Goal: Transaction & Acquisition: Subscribe to service/newsletter

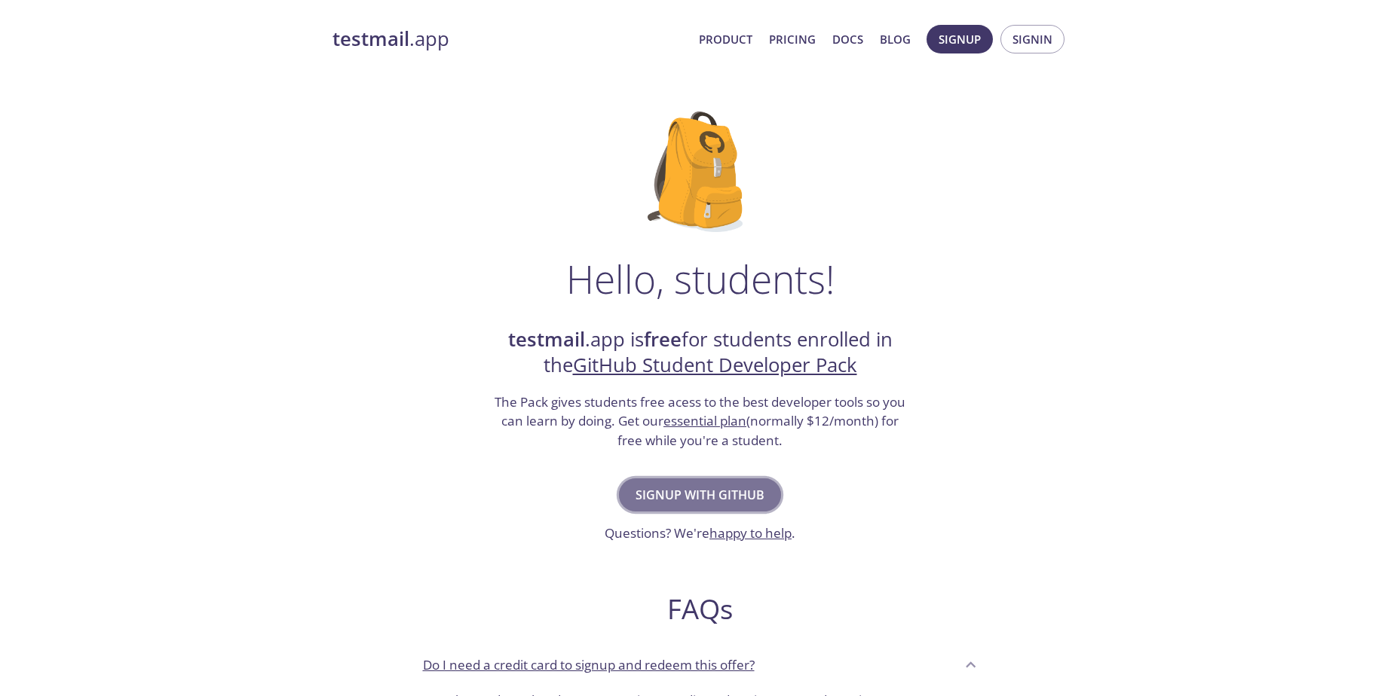
click at [722, 501] on span "Signup with GitHub" at bounding box center [699, 495] width 129 height 21
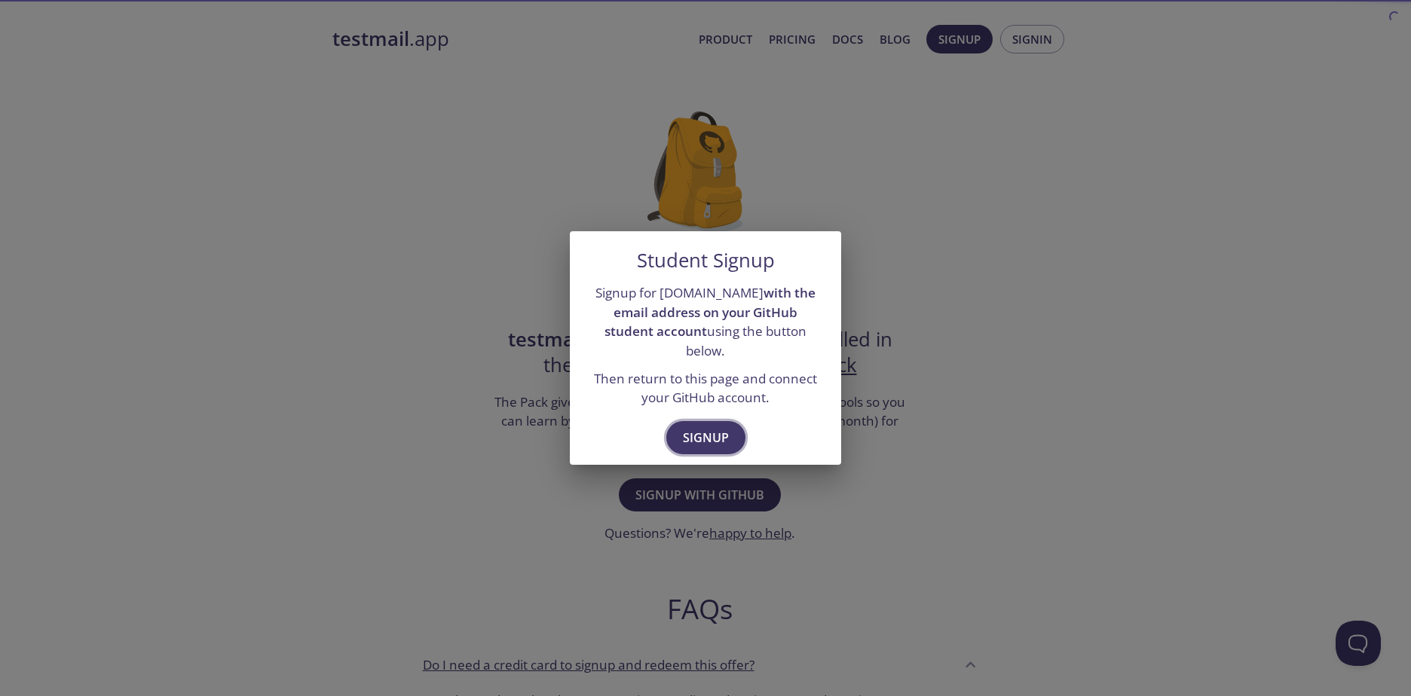
click at [712, 431] on span "Signup" at bounding box center [706, 437] width 46 height 21
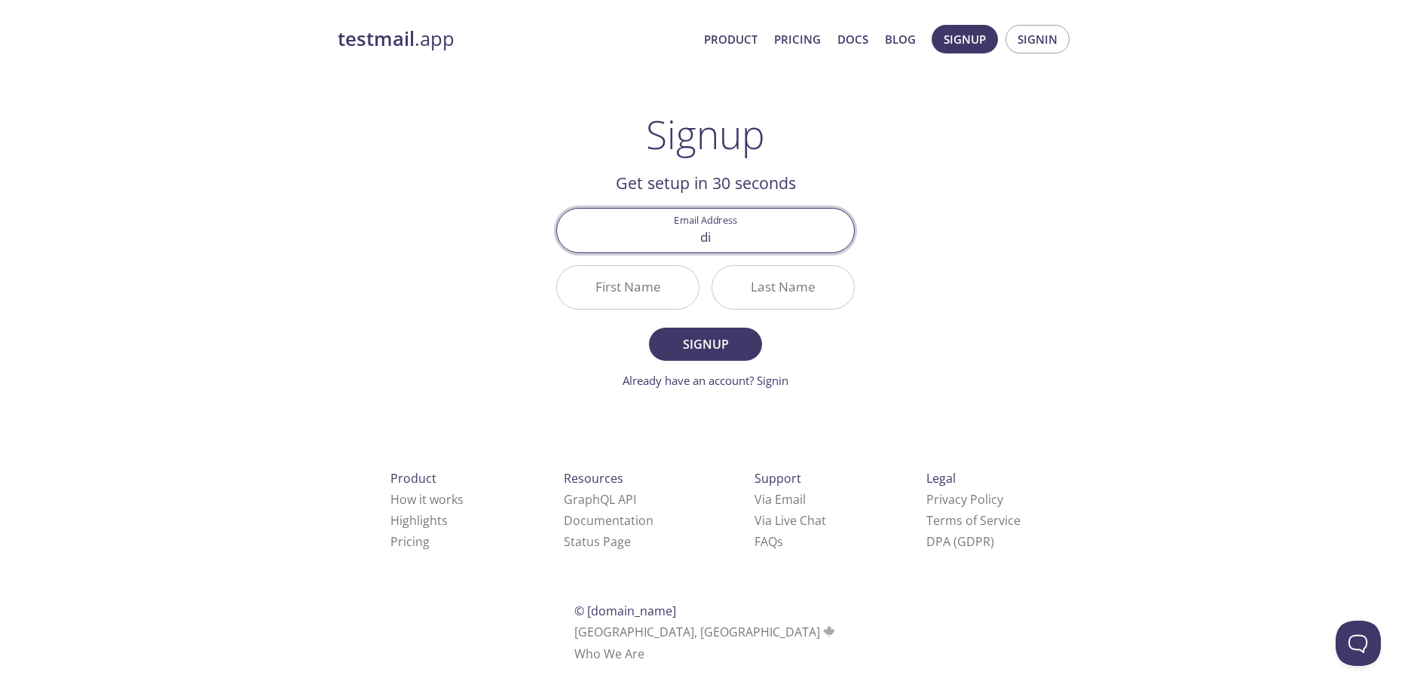
type input "d"
type input "anilnabin25@gmail.com"
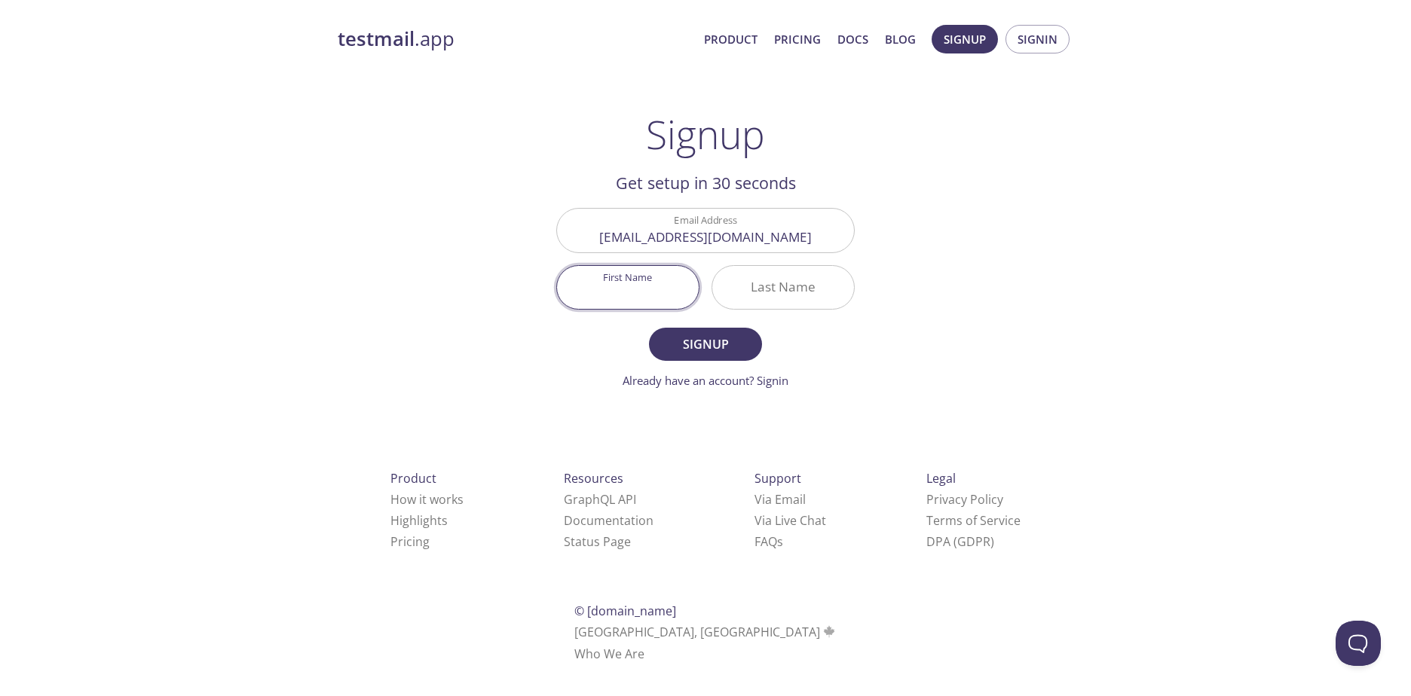
type input "Divya"
type input "Shrestha"
click at [710, 339] on span "Signup" at bounding box center [706, 344] width 80 height 21
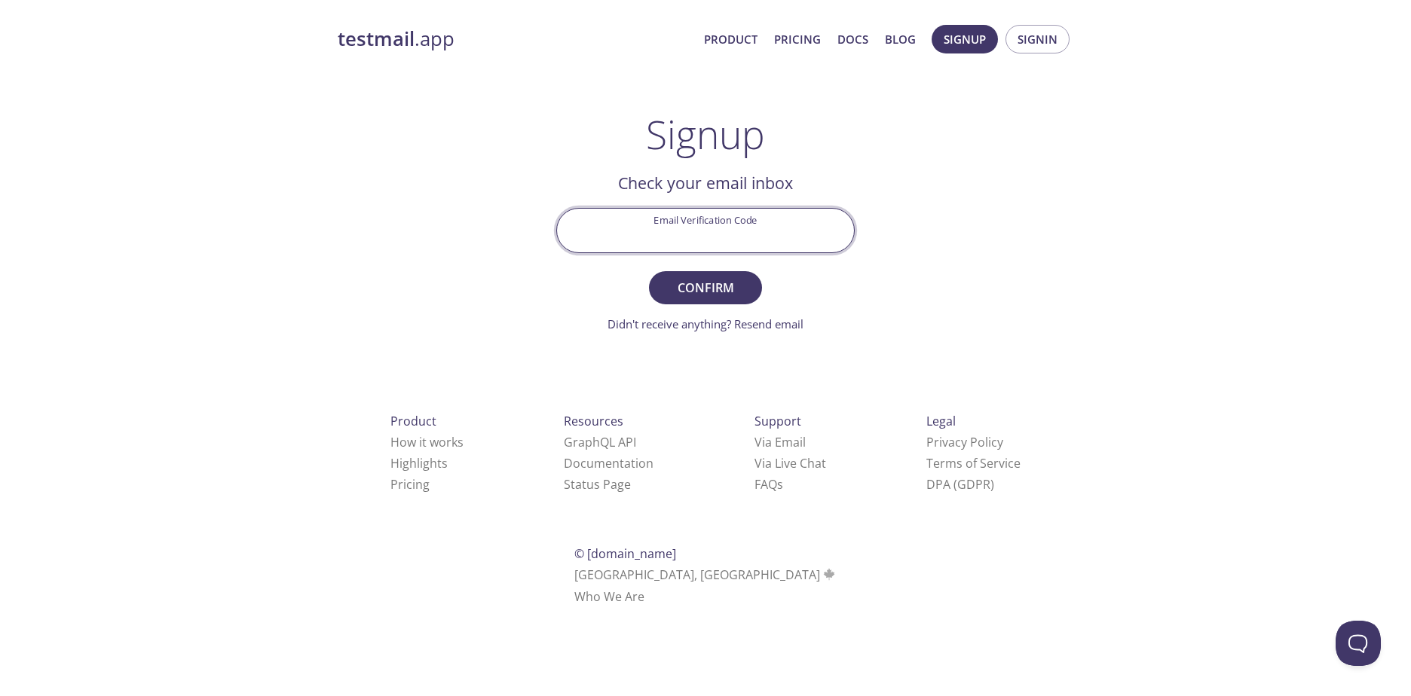
click at [714, 234] on input "Email Verification Code" at bounding box center [705, 230] width 297 height 43
paste input "RFC913M"
type input "RFC913M"
click at [710, 281] on span "Confirm" at bounding box center [706, 287] width 80 height 21
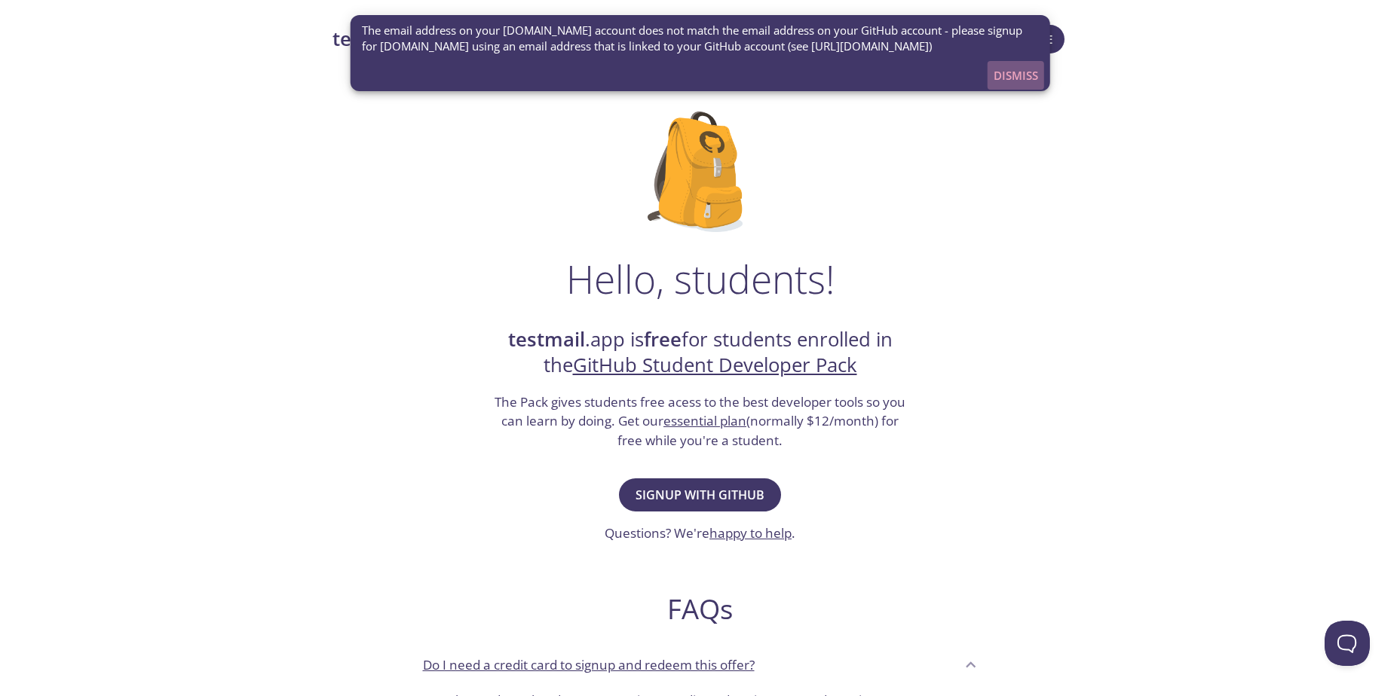
click at [1013, 70] on span "Dismiss" at bounding box center [1015, 76] width 44 height 20
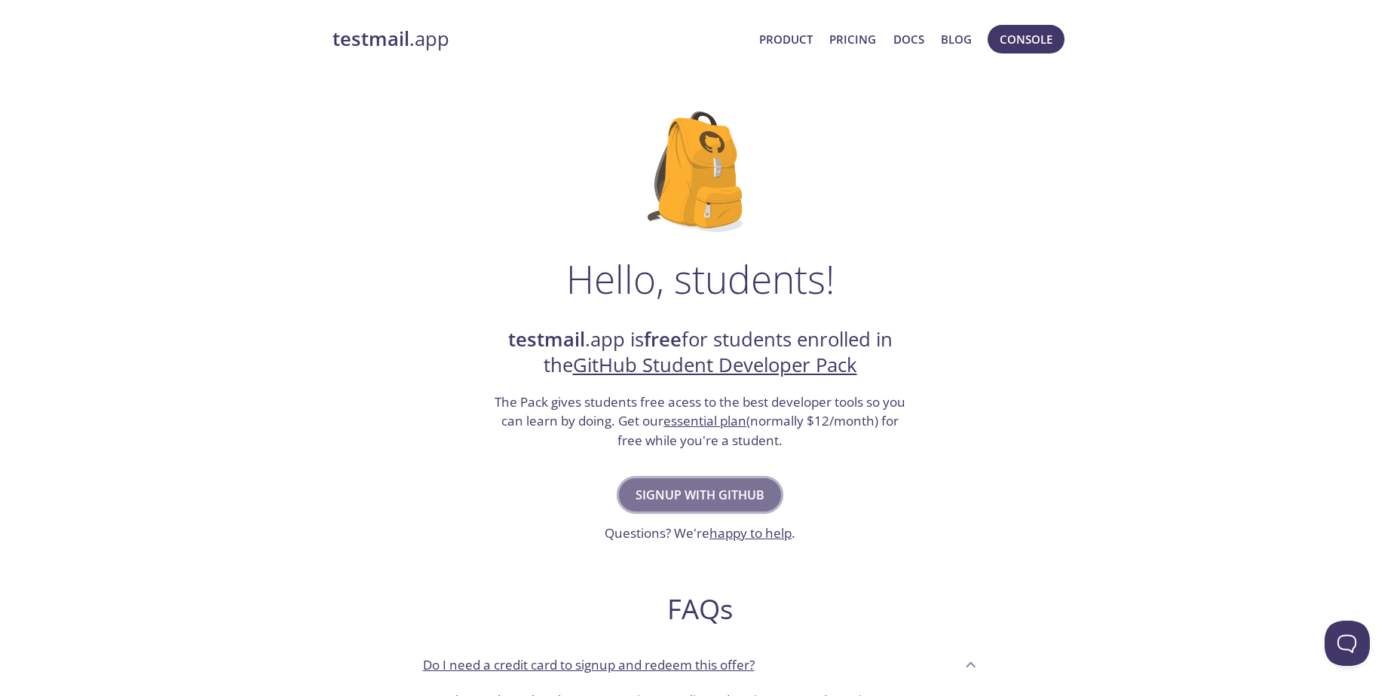
click at [736, 501] on span "Signup with GitHub" at bounding box center [699, 495] width 129 height 21
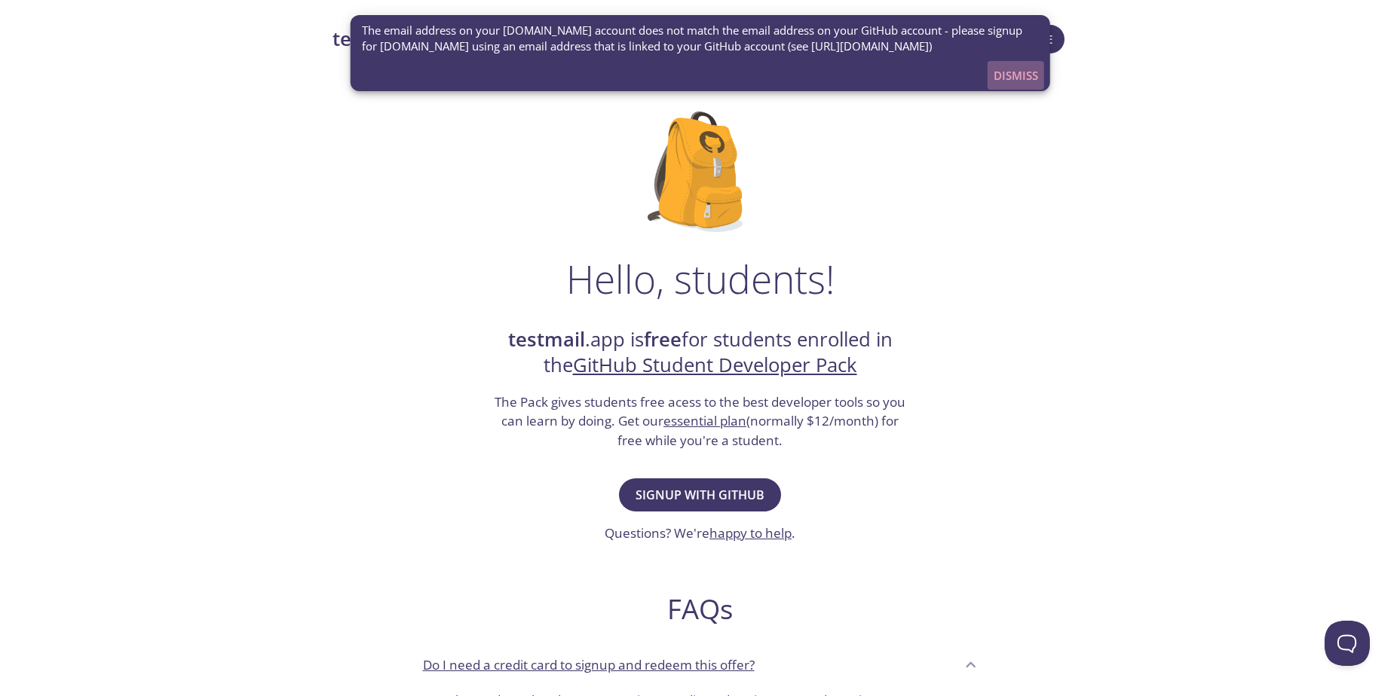
click at [1021, 74] on span "Dismiss" at bounding box center [1015, 76] width 44 height 20
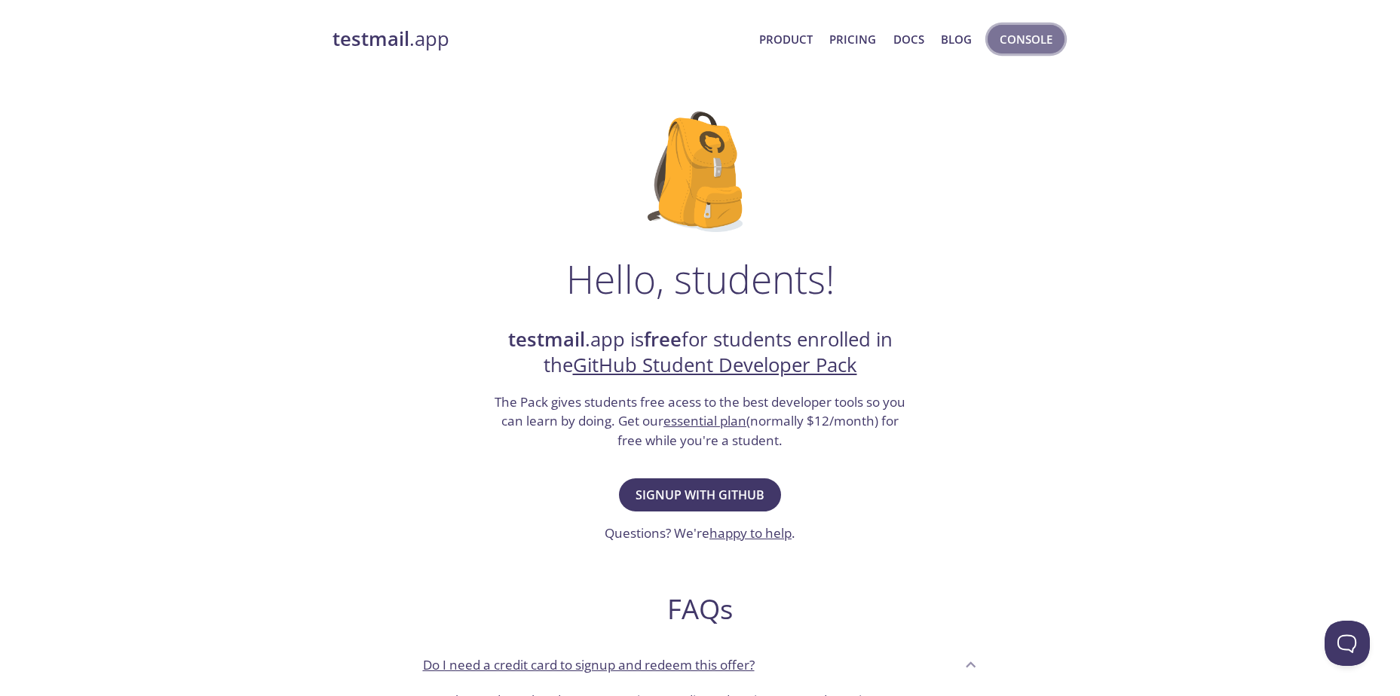
click at [1038, 44] on span "Console" at bounding box center [1025, 39] width 53 height 20
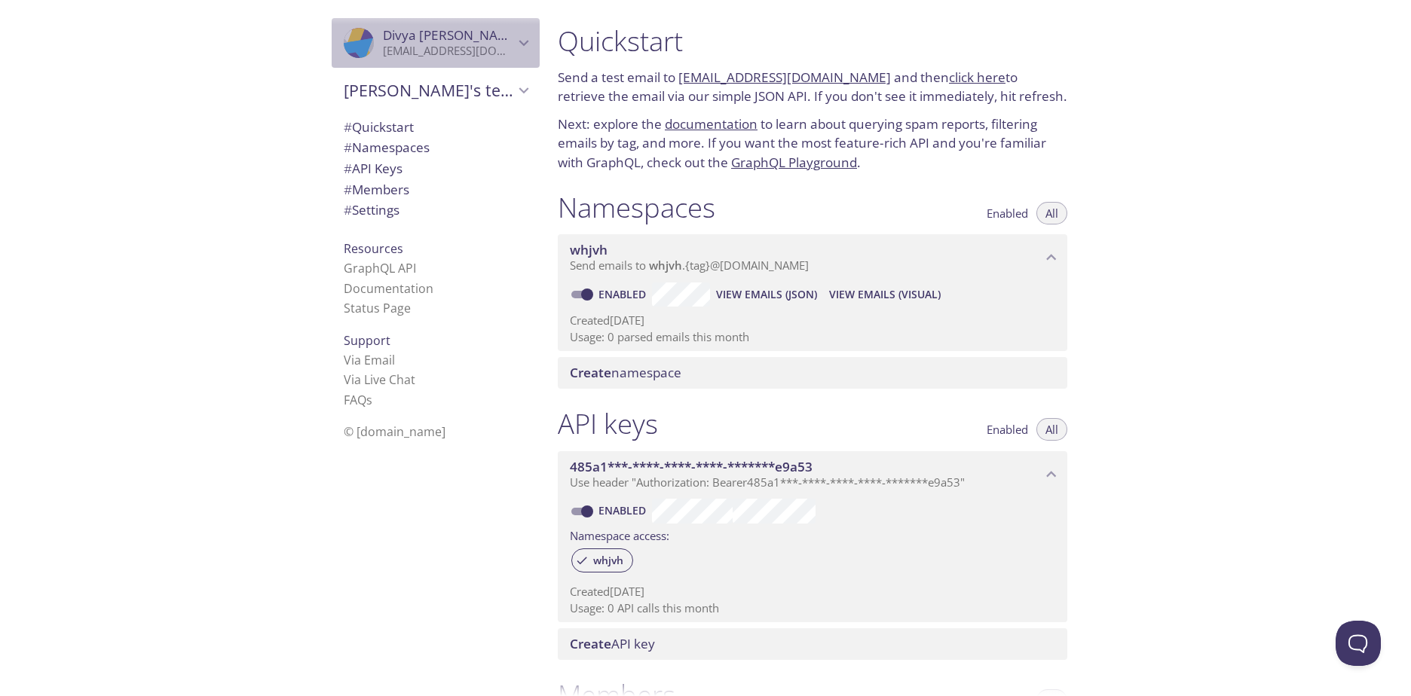
click at [514, 41] on icon "Divya Shrestha" at bounding box center [524, 43] width 20 height 20
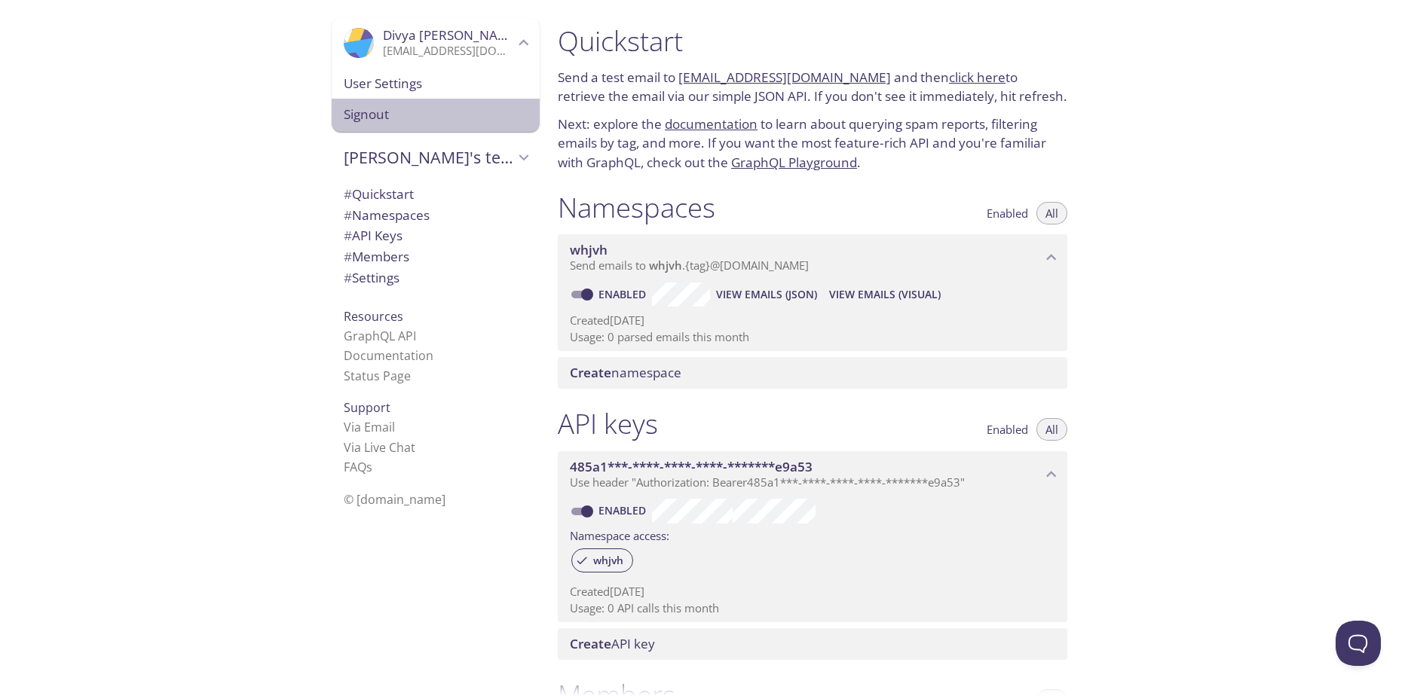
click at [372, 109] on span "Signout" at bounding box center [436, 115] width 184 height 20
